Goal: Information Seeking & Learning: Find specific fact

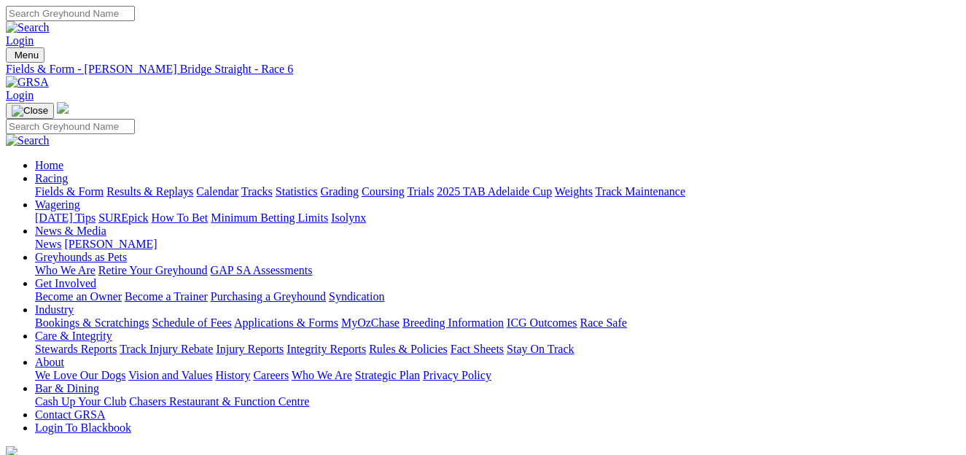
scroll to position [182, 0]
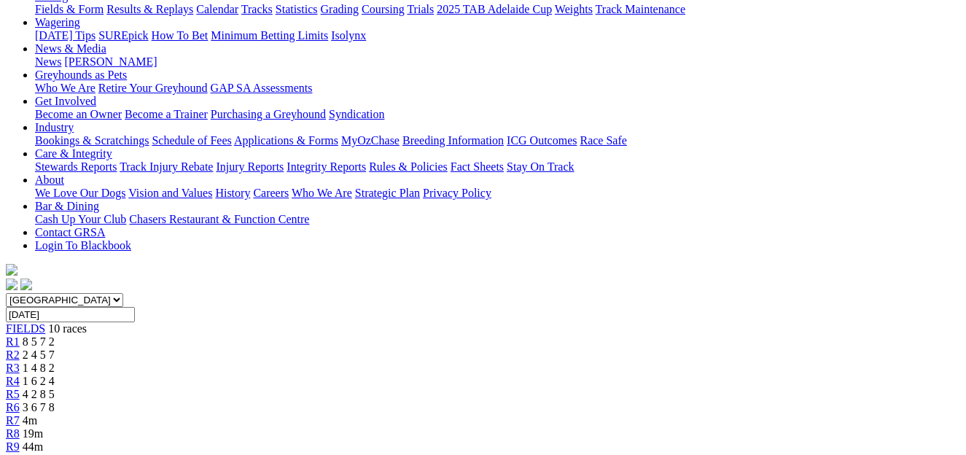
click at [55, 388] on span "4 2 8 5" at bounding box center [39, 394] width 32 height 12
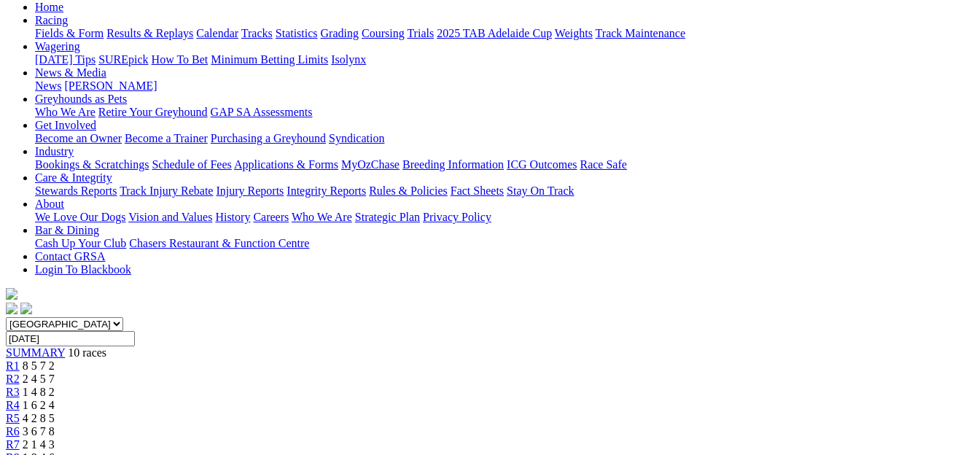
scroll to position [185, 0]
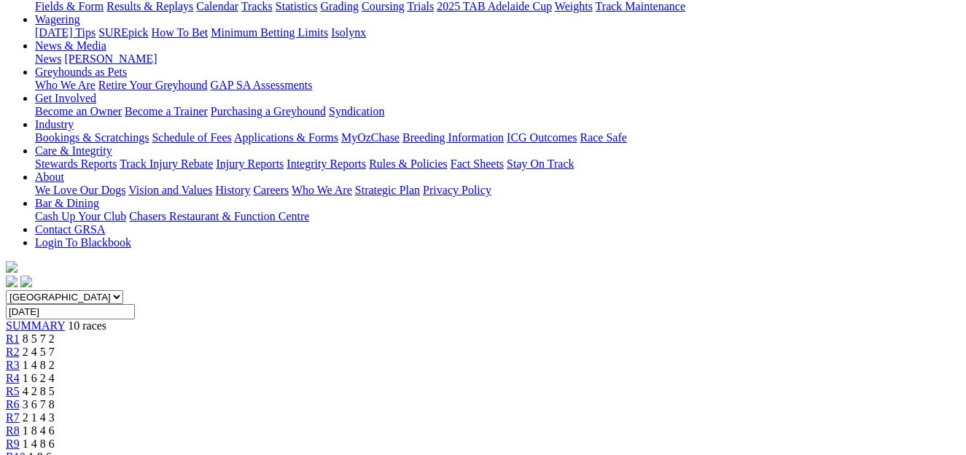
click at [584, 398] on div "R6 3 6 7 8" at bounding box center [483, 404] width 955 height 13
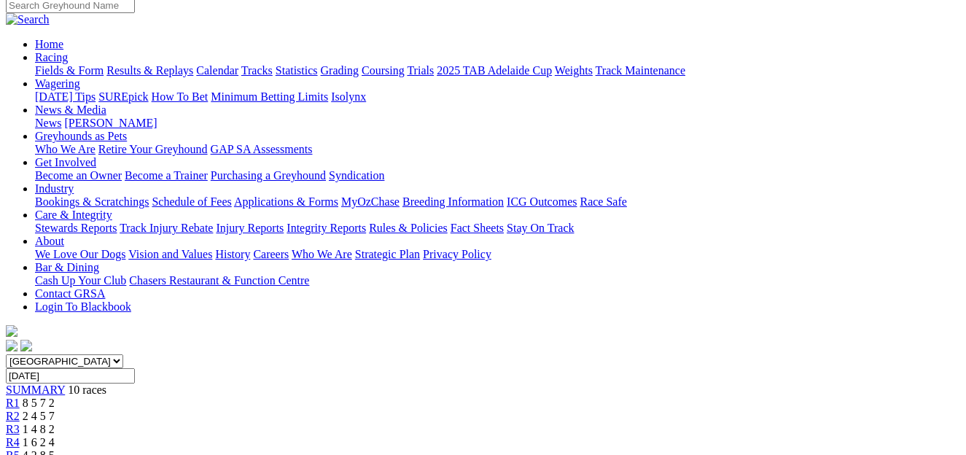
scroll to position [119, 0]
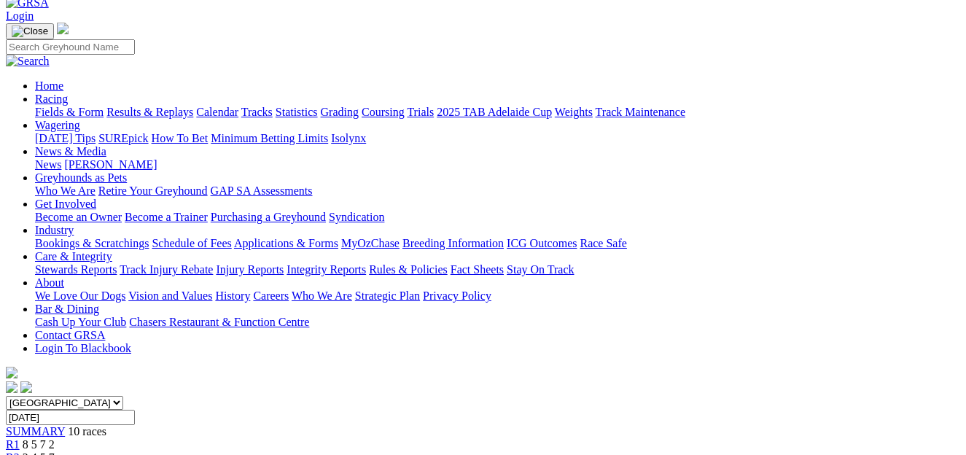
scroll to position [77, 0]
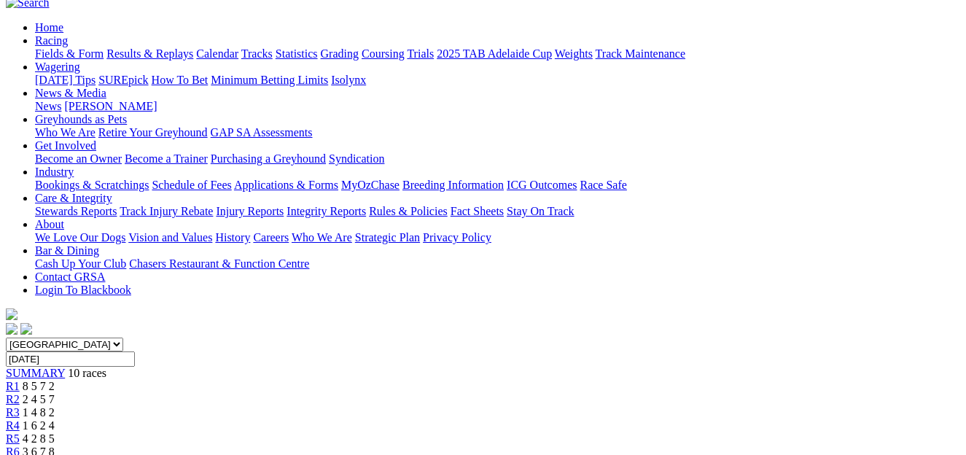
scroll to position [83, 0]
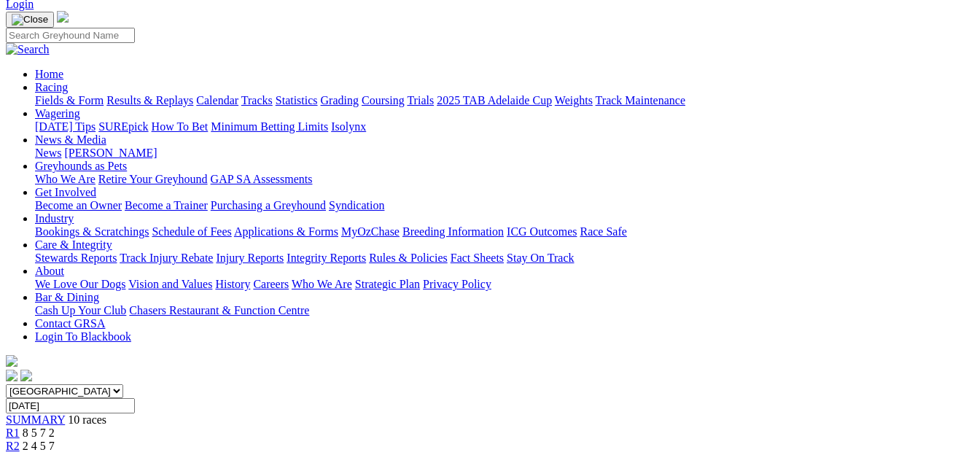
scroll to position [68, 0]
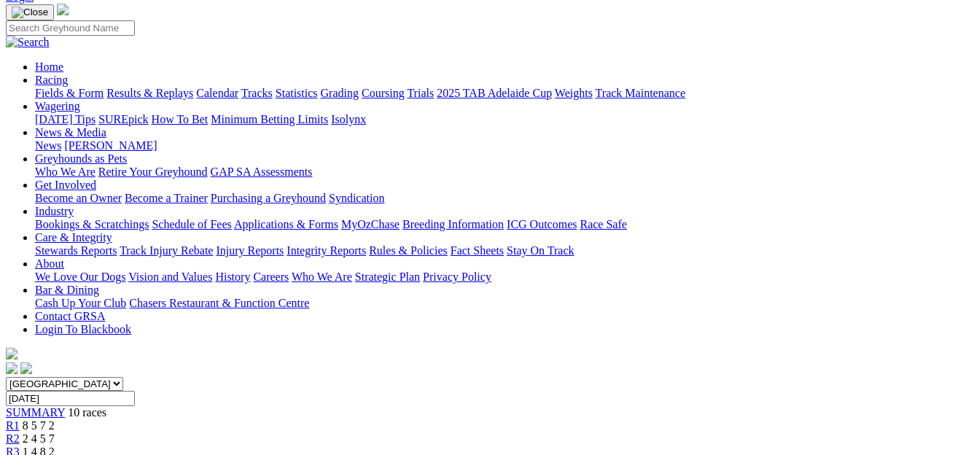
scroll to position [71, 0]
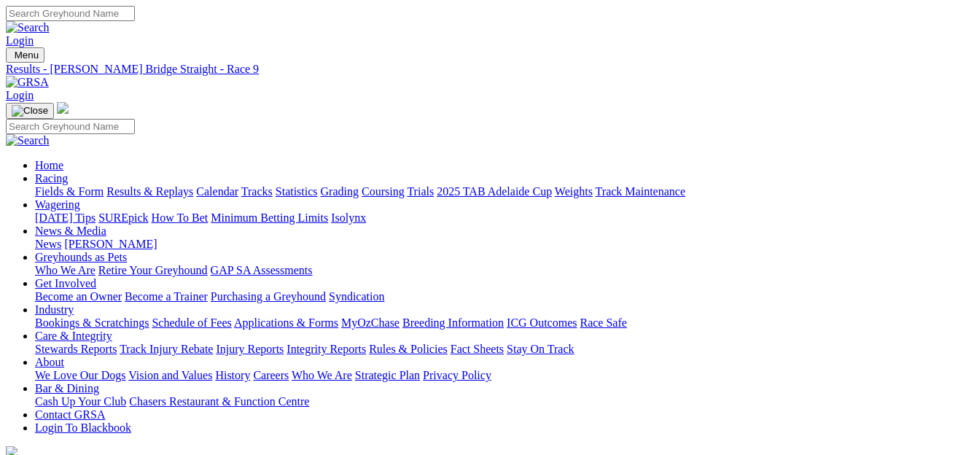
scroll to position [68, 0]
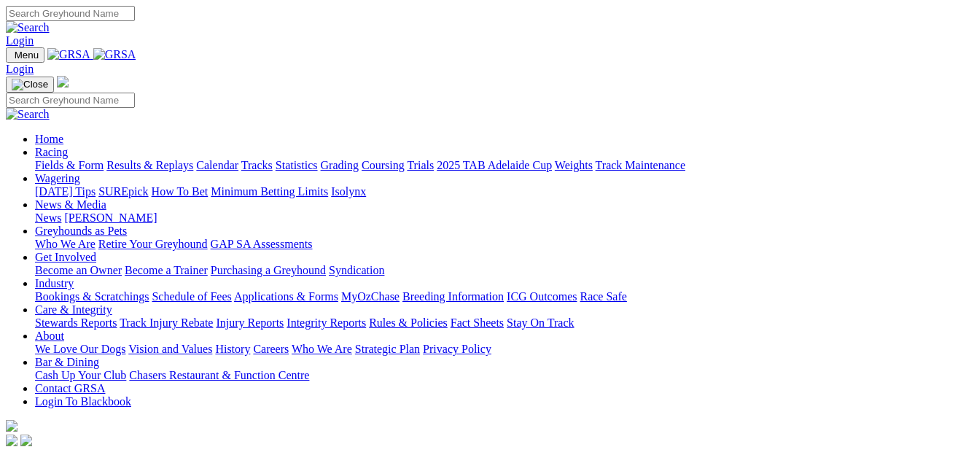
click at [121, 290] on link "Bookings & Scratchings" at bounding box center [92, 296] width 114 height 12
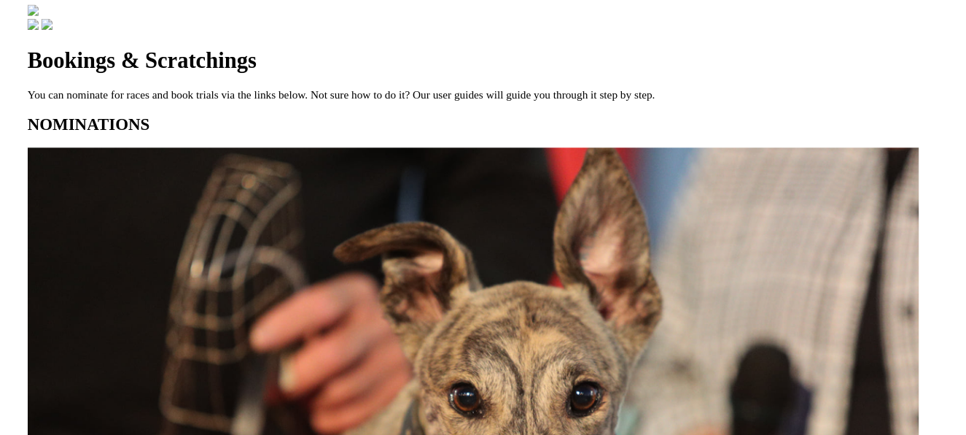
scroll to position [458, 0]
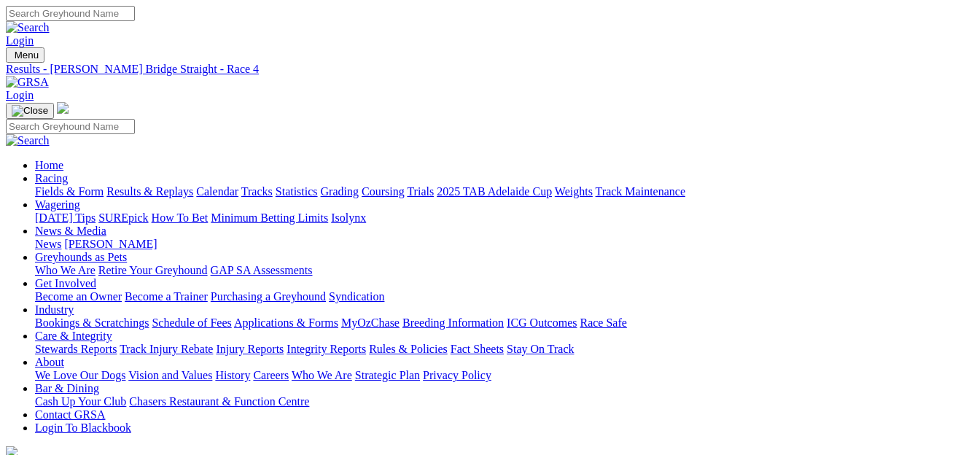
click at [66, 185] on link "Fields & Form" at bounding box center [69, 191] width 69 height 12
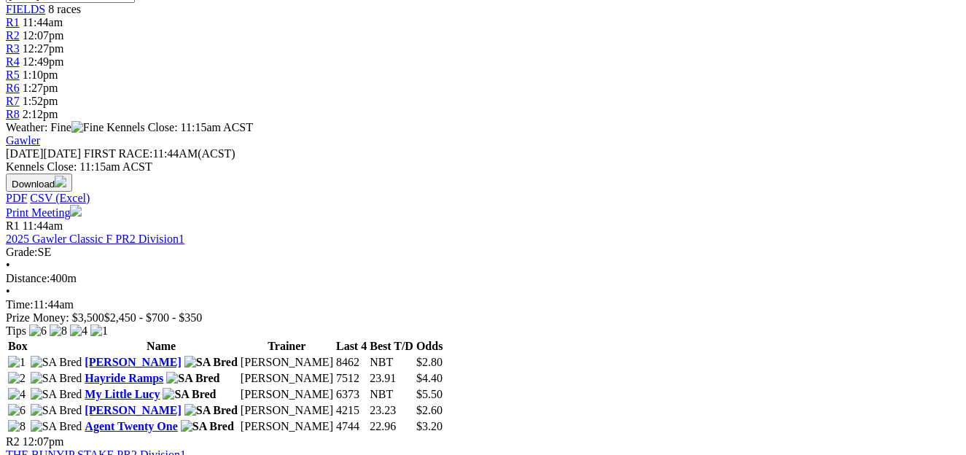
scroll to position [508, 0]
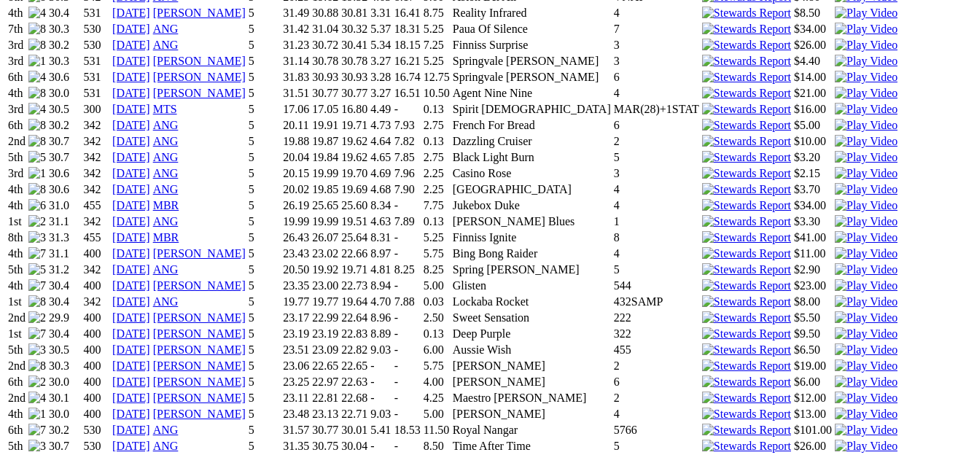
scroll to position [1755, 0]
